Goal: Navigation & Orientation: Find specific page/section

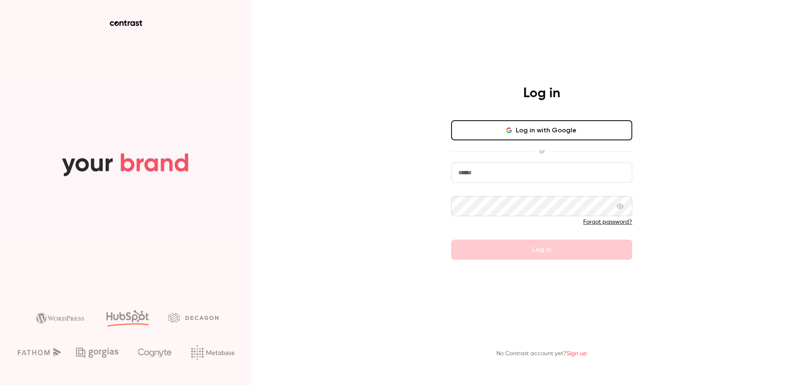
click at [572, 133] on button "Log in with Google" at bounding box center [541, 130] width 181 height 20
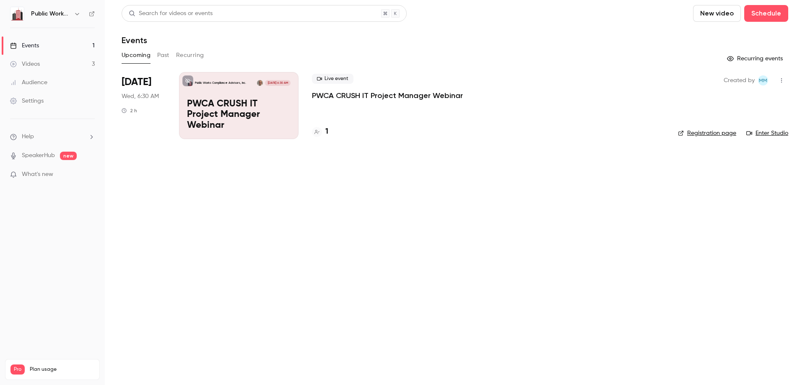
click at [776, 134] on link "Enter Studio" at bounding box center [767, 133] width 42 height 8
